Goal: Information Seeking & Learning: Learn about a topic

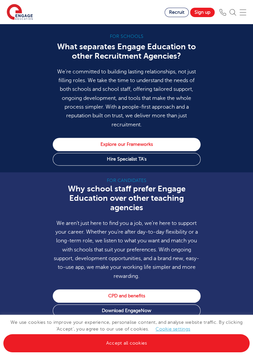
click at [208, 339] on link "Accept all cookies" at bounding box center [126, 343] width 246 height 18
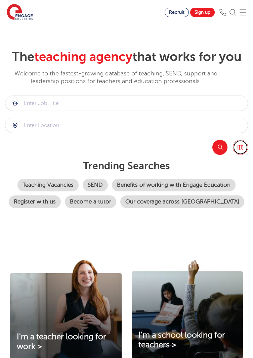
click at [245, 144] on link "Browse all Jobs" at bounding box center [239, 147] width 15 height 15
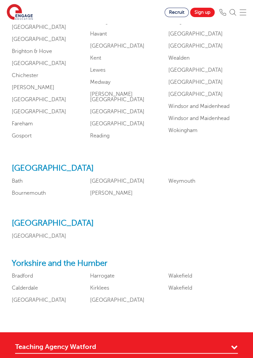
scroll to position [722, 0]
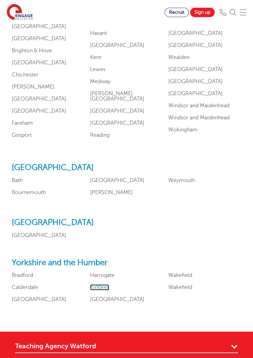
click at [93, 290] on link "Kirklees" at bounding box center [99, 287] width 19 height 6
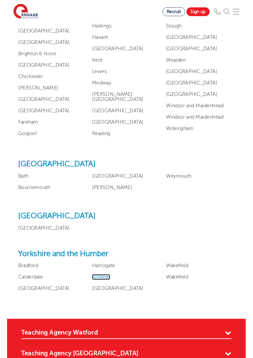
scroll to position [727, 0]
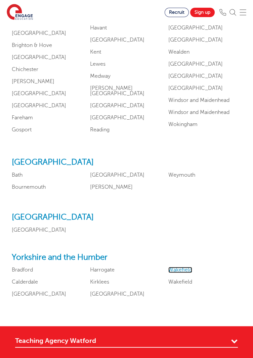
click at [181, 273] on link "Wakefield" at bounding box center [180, 270] width 24 height 6
click at [23, 273] on link "Bradford" at bounding box center [22, 270] width 21 height 6
click at [92, 297] on link "Leeds" at bounding box center [117, 294] width 54 height 6
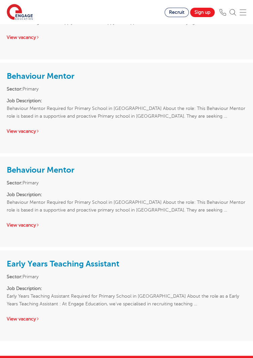
scroll to position [1631, 0]
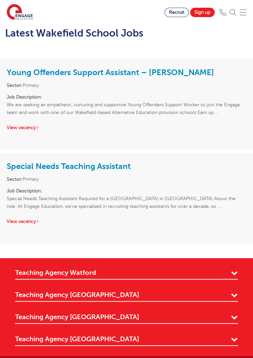
scroll to position [478, 0]
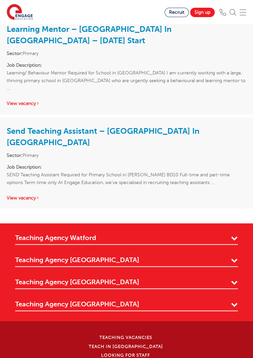
scroll to position [1665, 0]
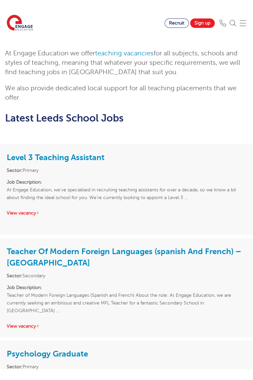
scroll to position [718, 0]
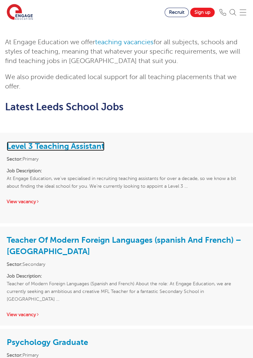
click at [18, 142] on link "Level 3 Teaching Assistant" at bounding box center [56, 146] width 98 height 9
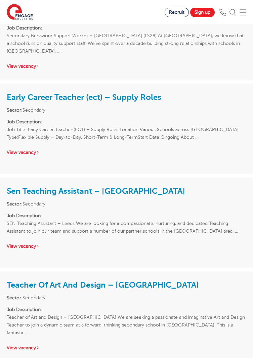
scroll to position [2191, 0]
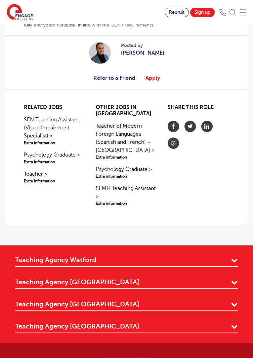
scroll to position [597, 0]
